Goal: Navigation & Orientation: Find specific page/section

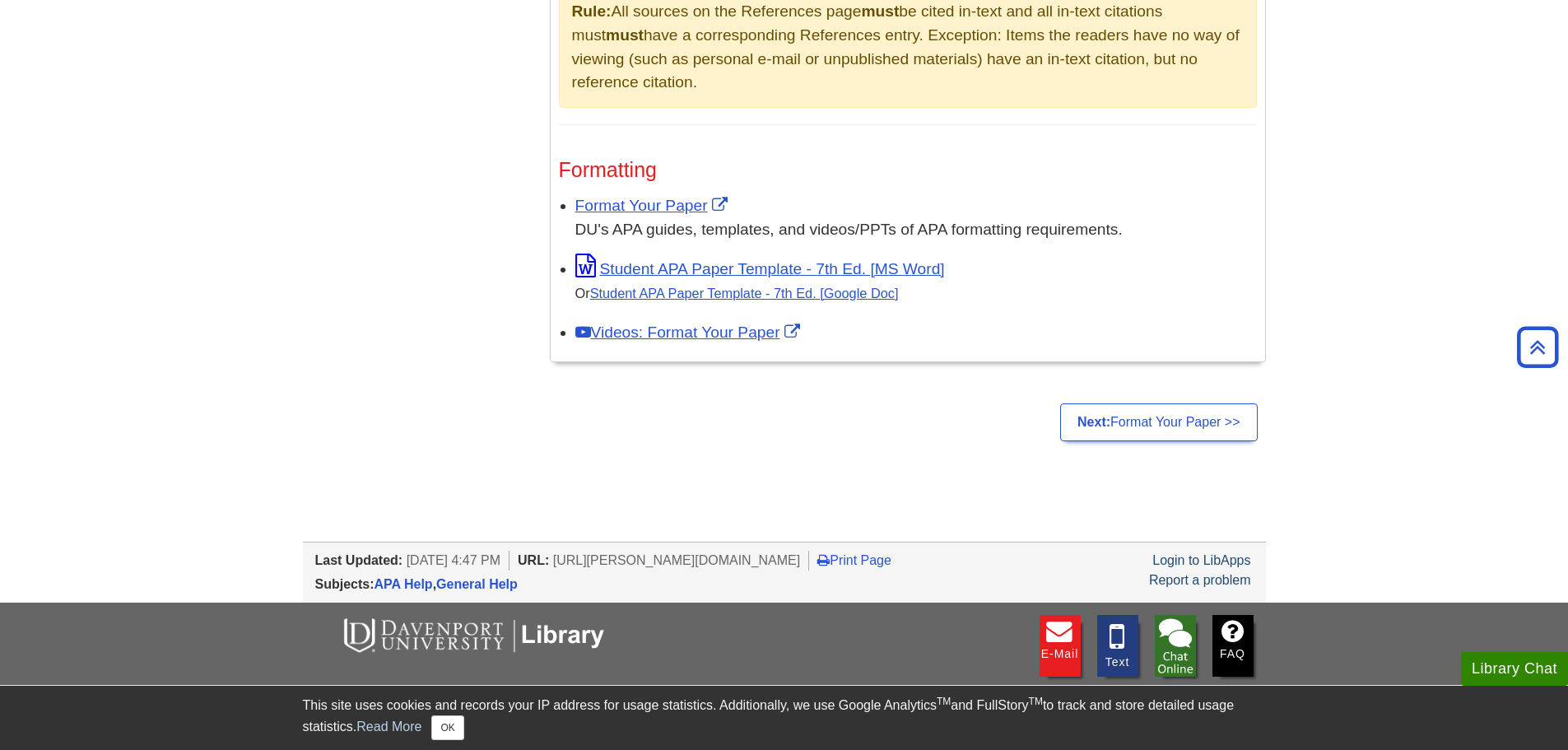
scroll to position [1080, 0]
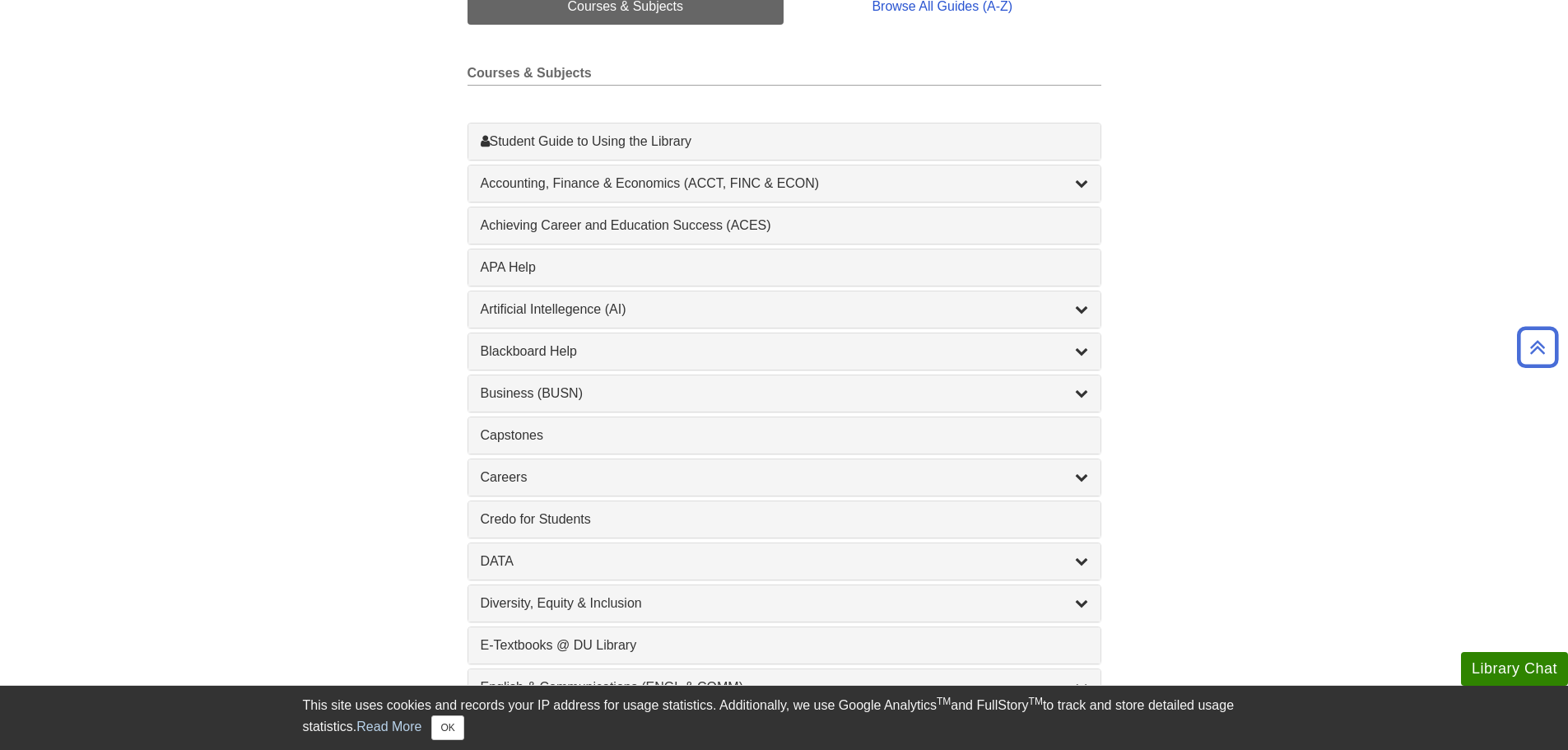
scroll to position [329, 0]
